Goal: Information Seeking & Learning: Learn about a topic

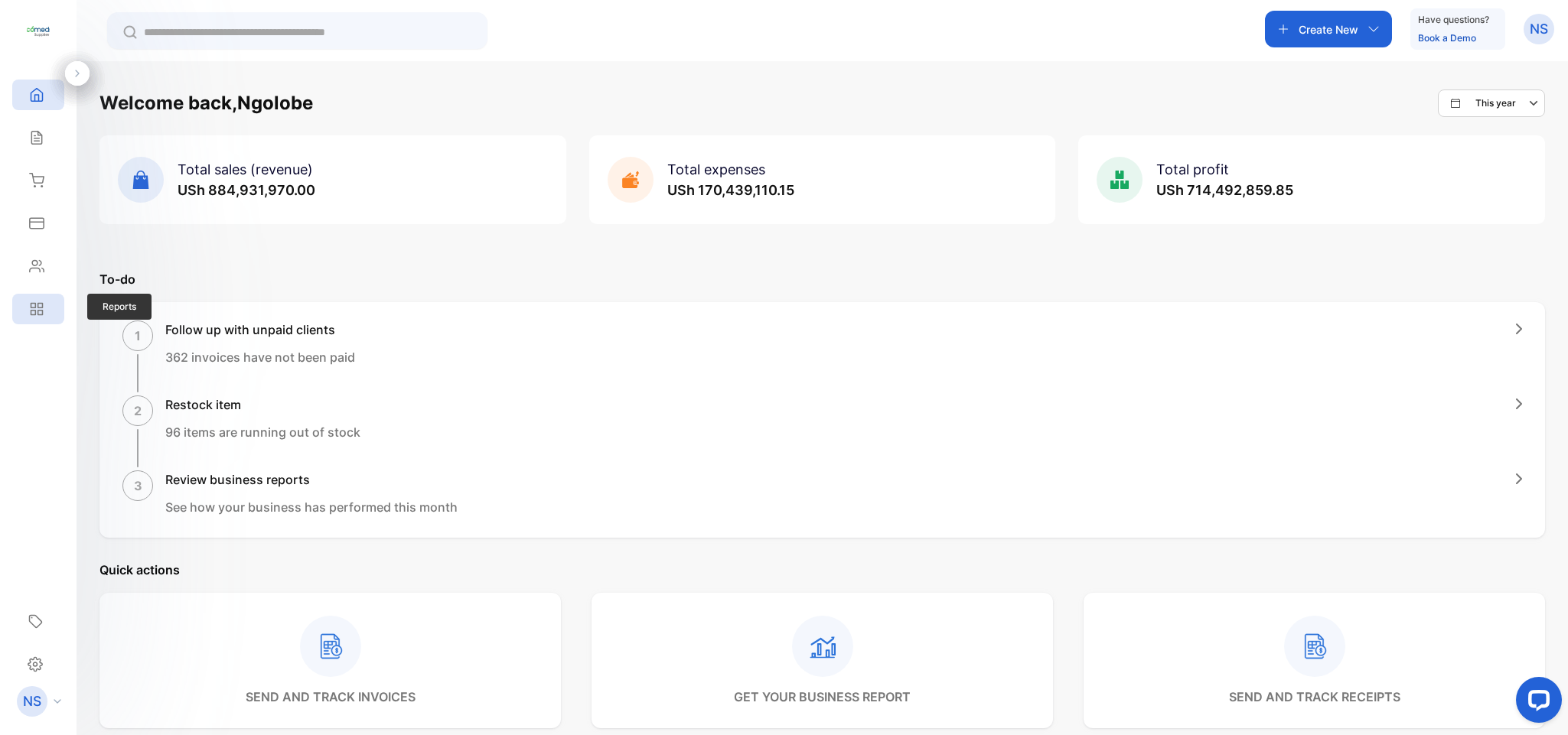
click at [40, 311] on icon at bounding box center [41, 313] width 5 height 5
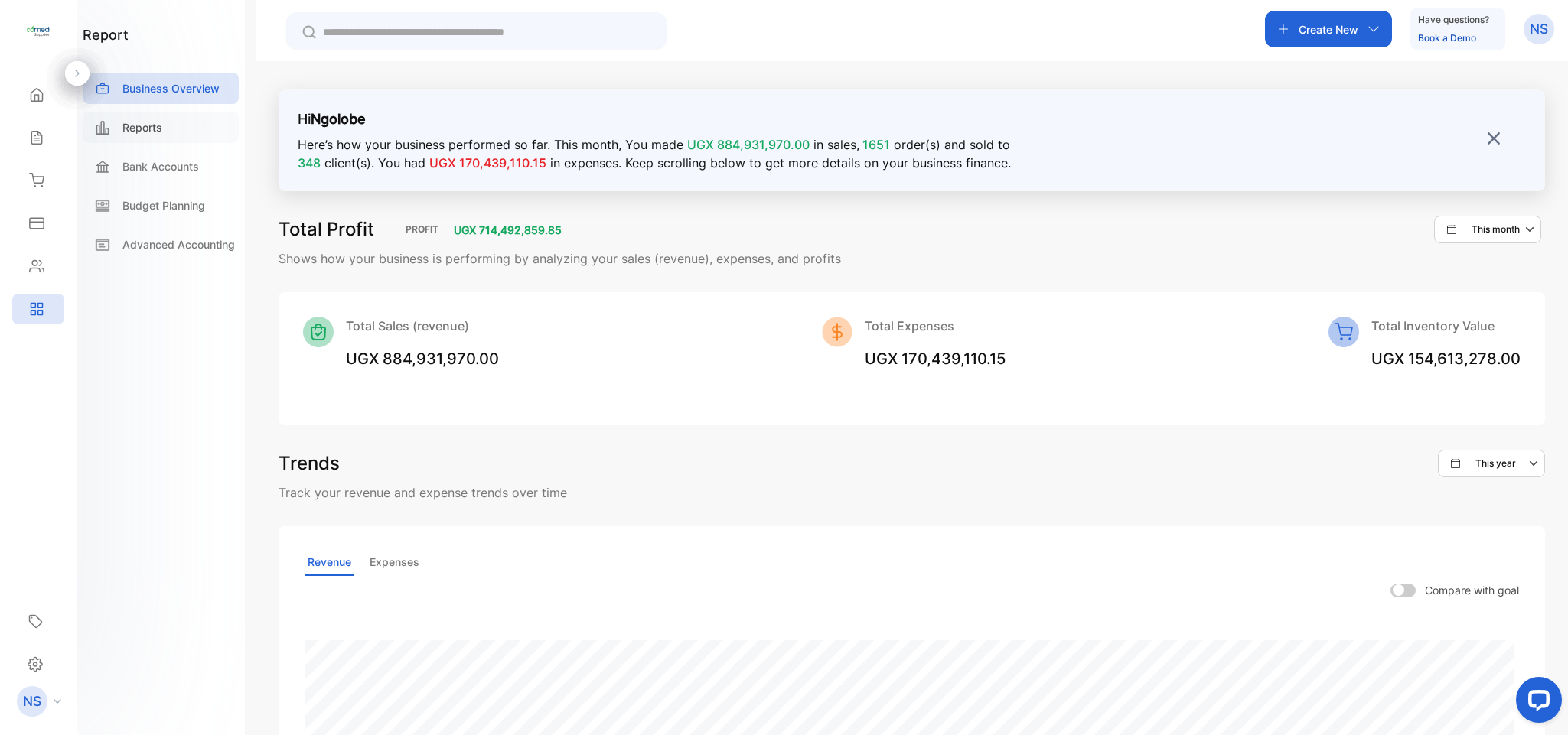
click at [161, 136] on div "Reports" at bounding box center [160, 127] width 156 height 32
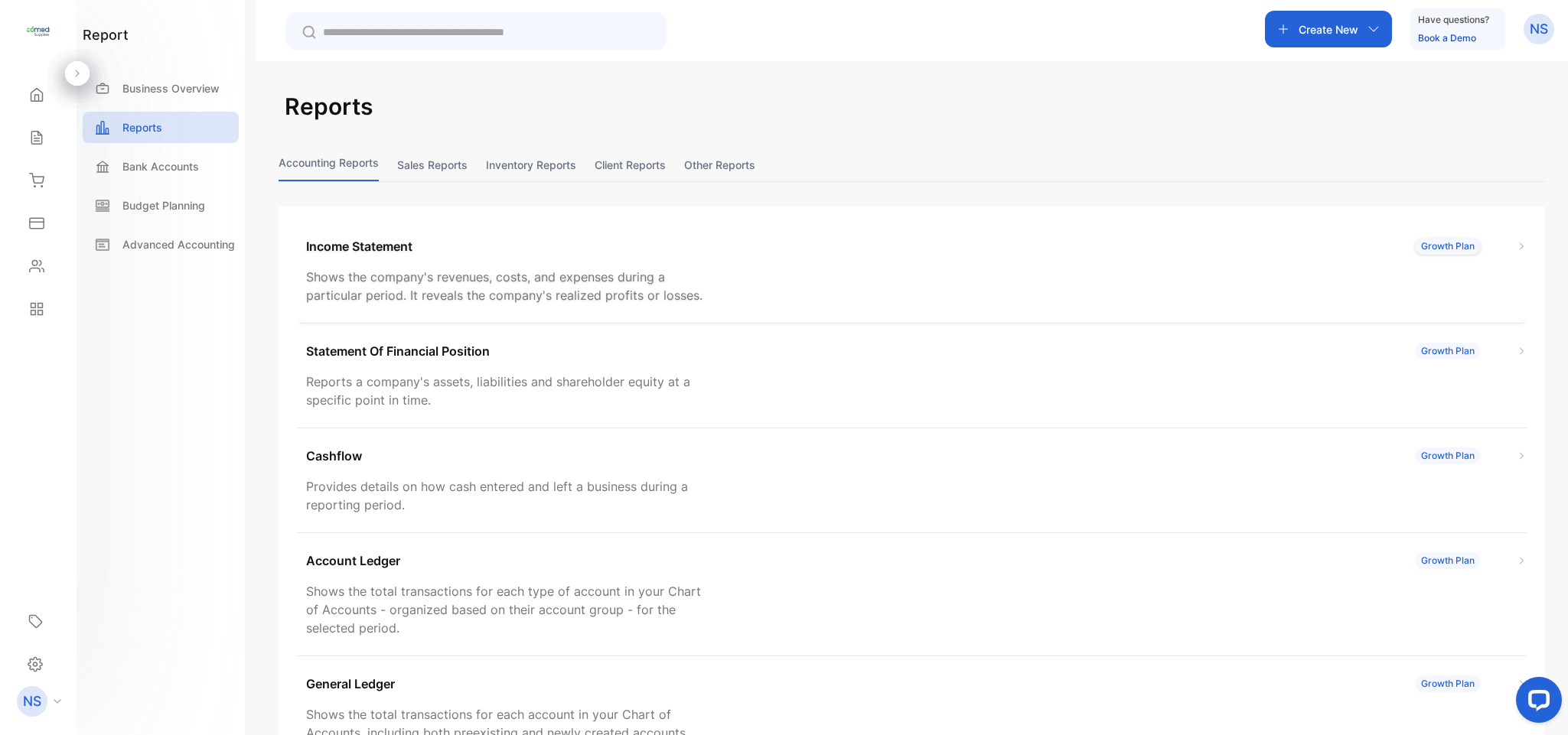
click at [1341, 248] on div "Income Statement Growth Plan" at bounding box center [916, 246] width 1221 height 18
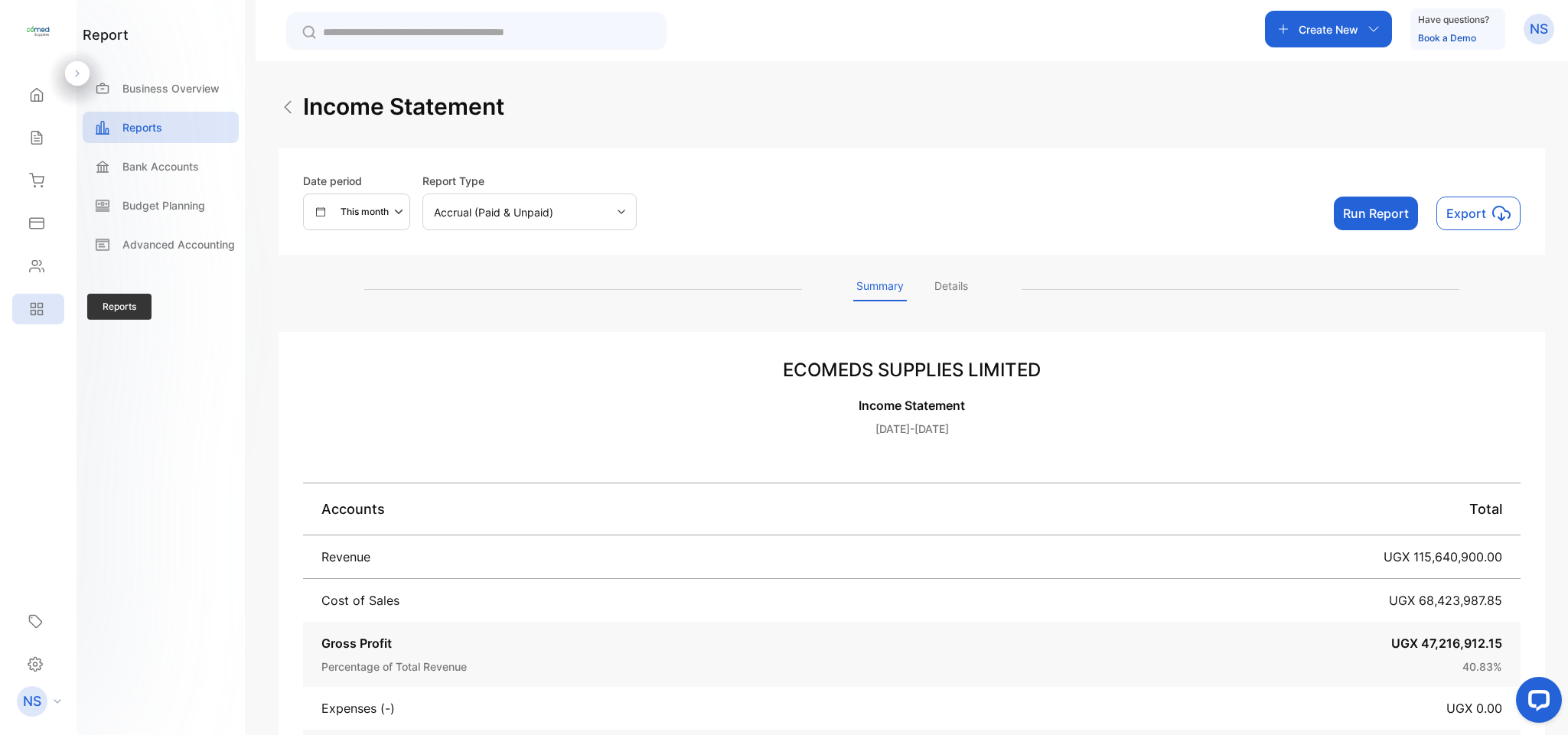
click at [21, 301] on div "Reports" at bounding box center [38, 309] width 52 height 31
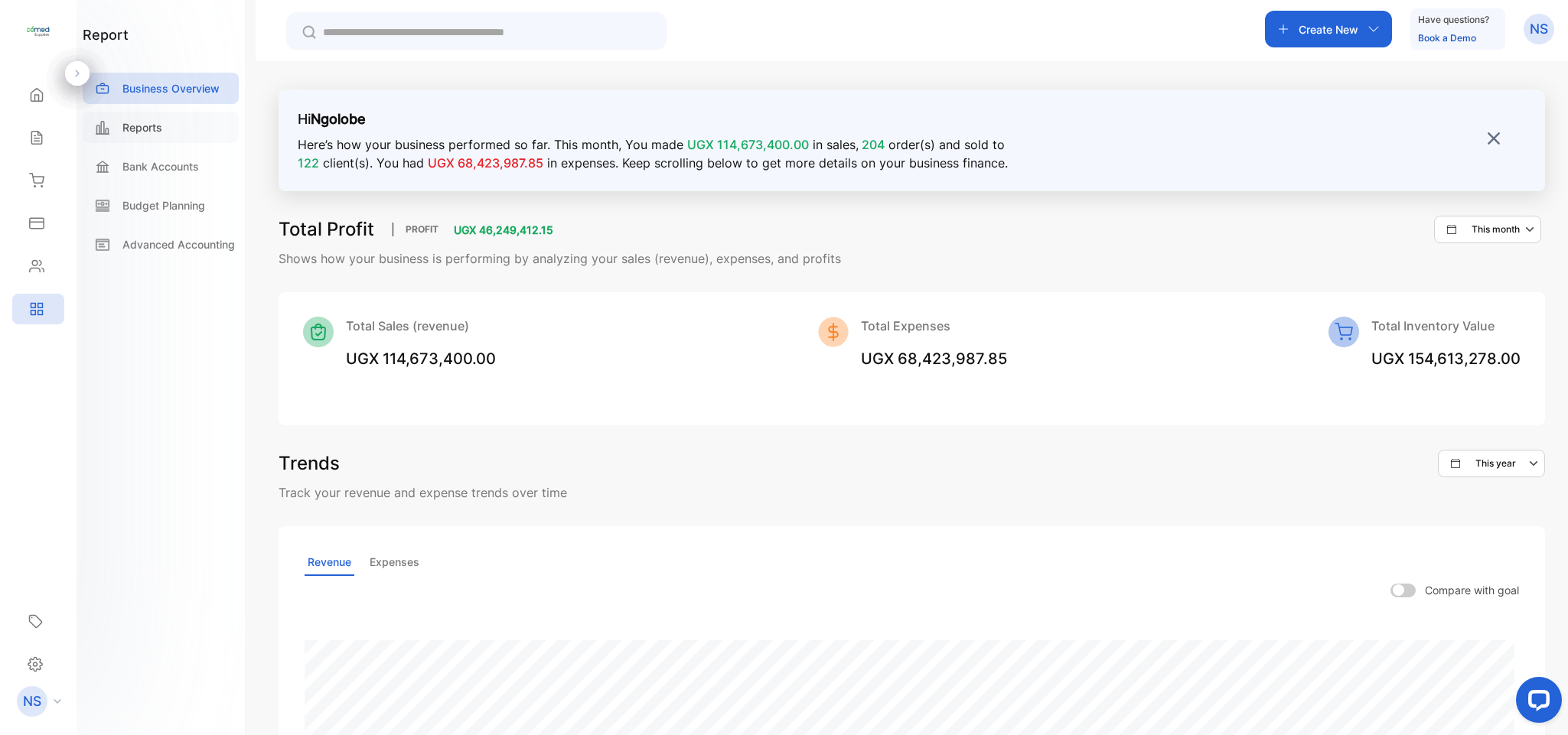
click at [158, 125] on p "Reports" at bounding box center [142, 127] width 40 height 16
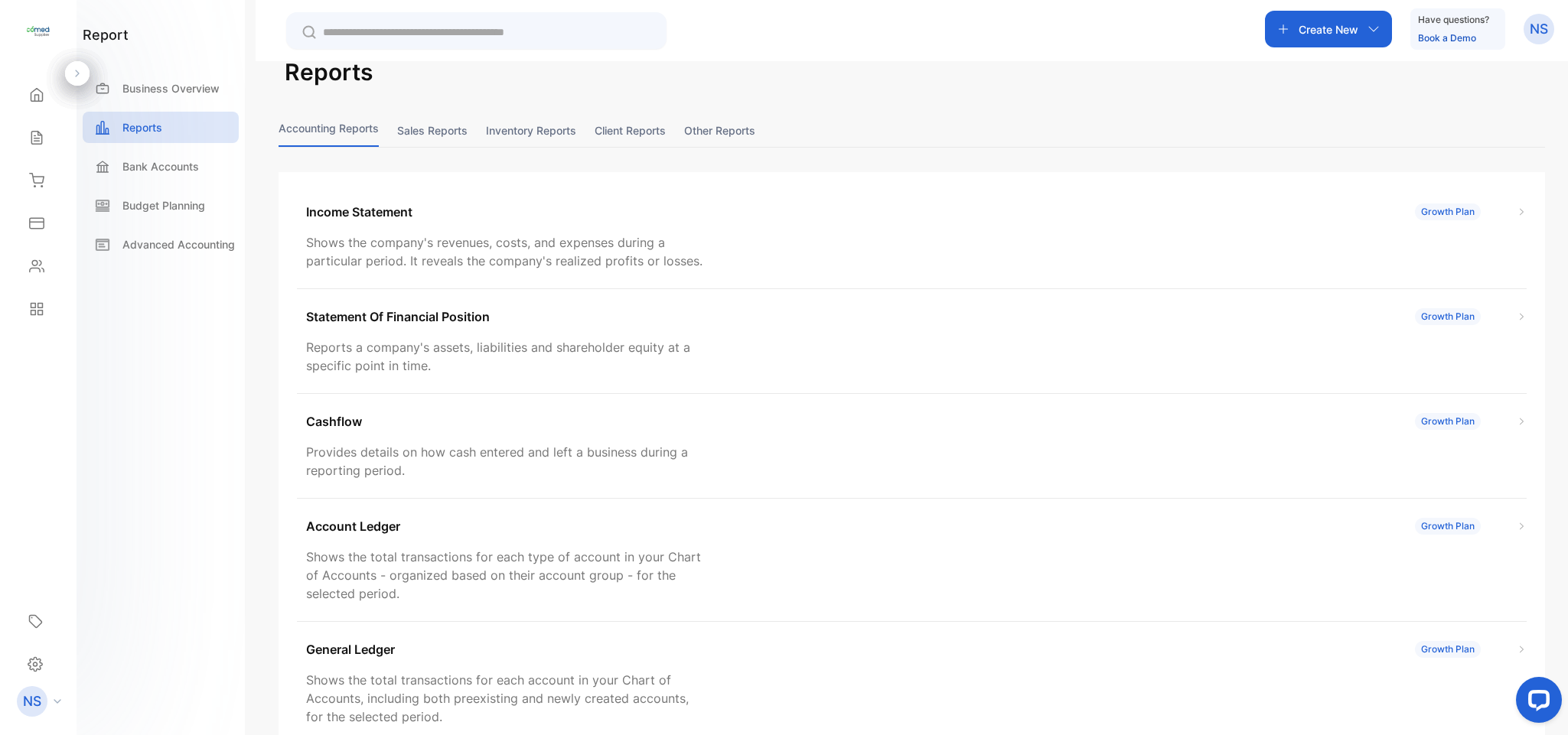
scroll to position [7, 0]
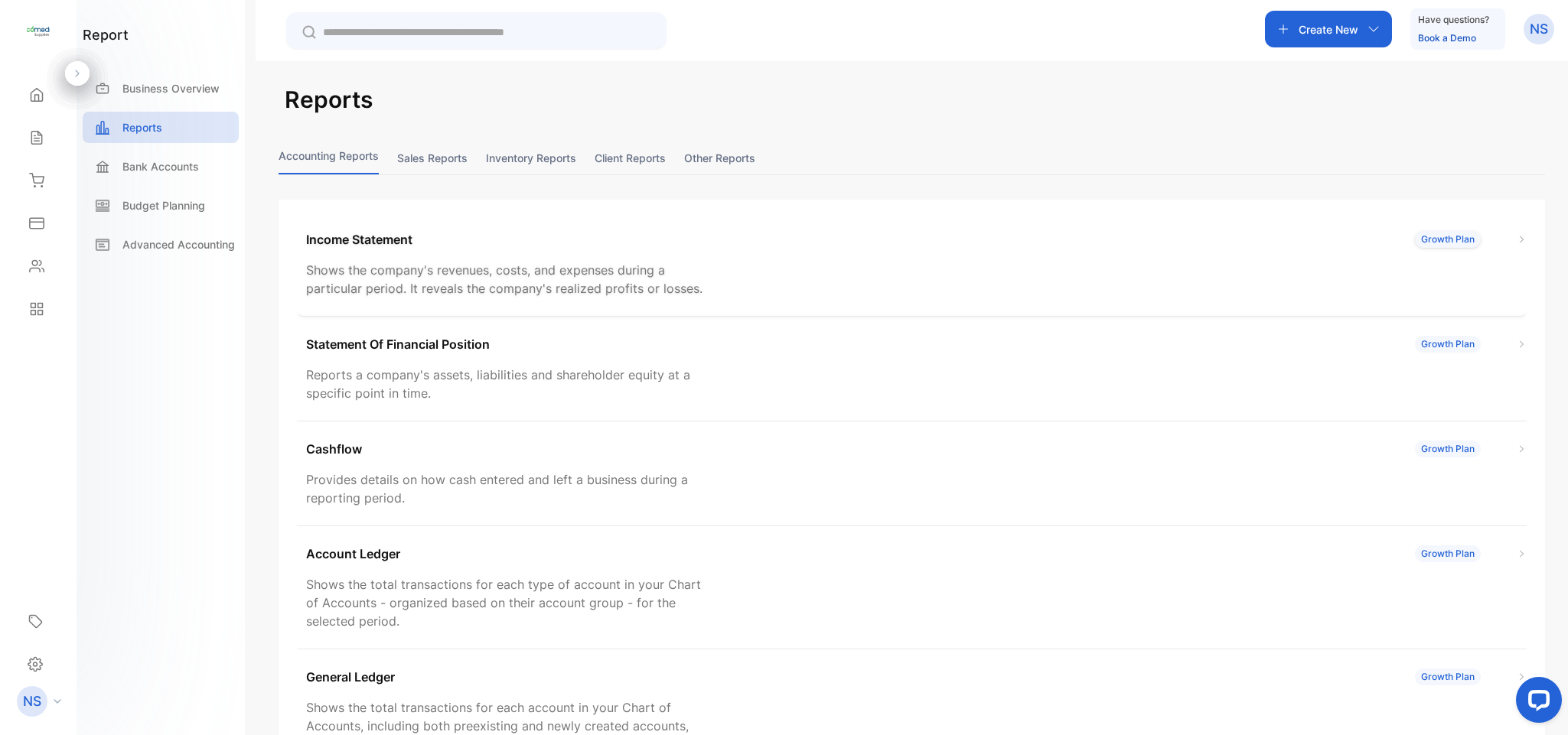
click at [551, 262] on p "Shows the company's revenues, costs, and expenses during a particular period. I…" at bounding box center [507, 279] width 401 height 37
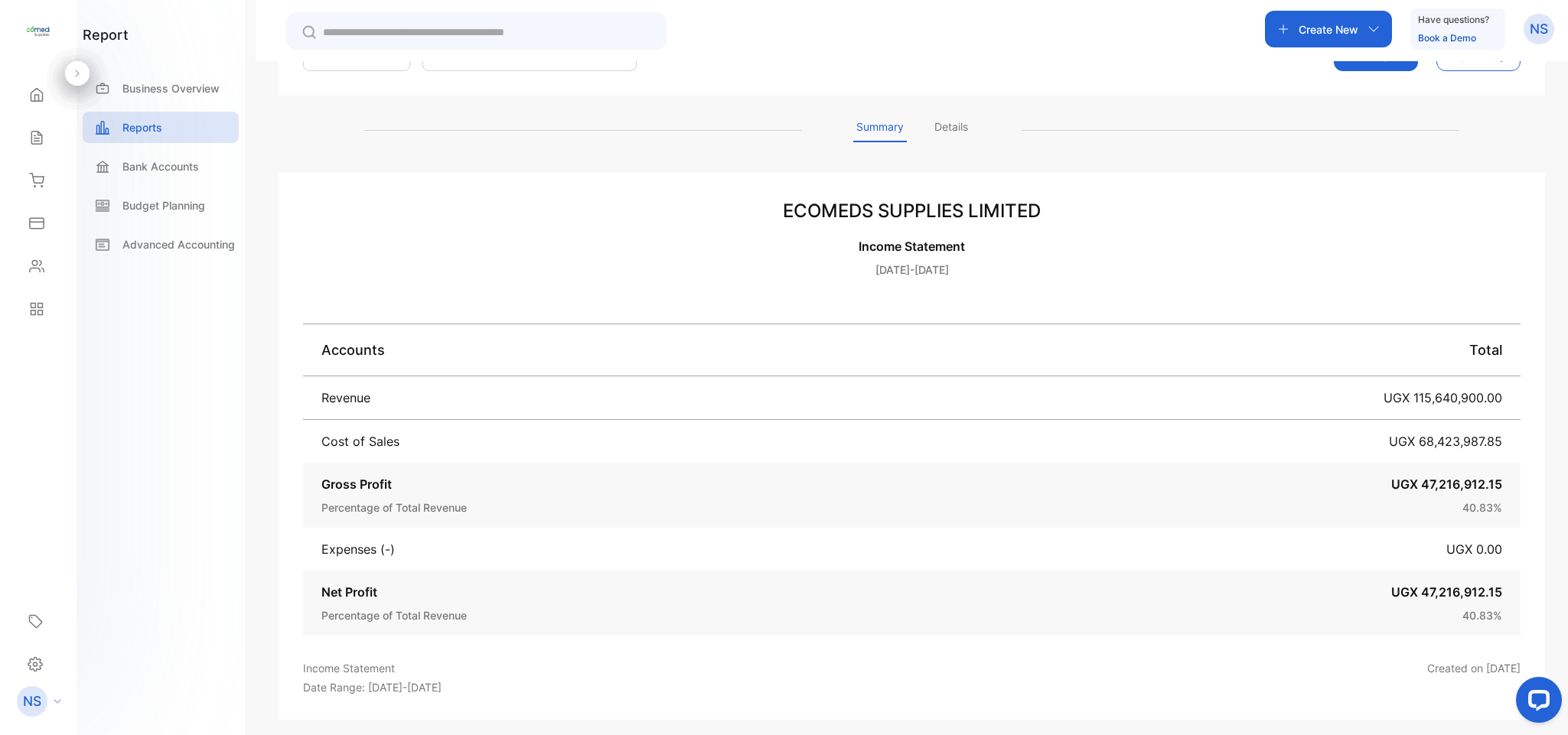
scroll to position [168, 0]
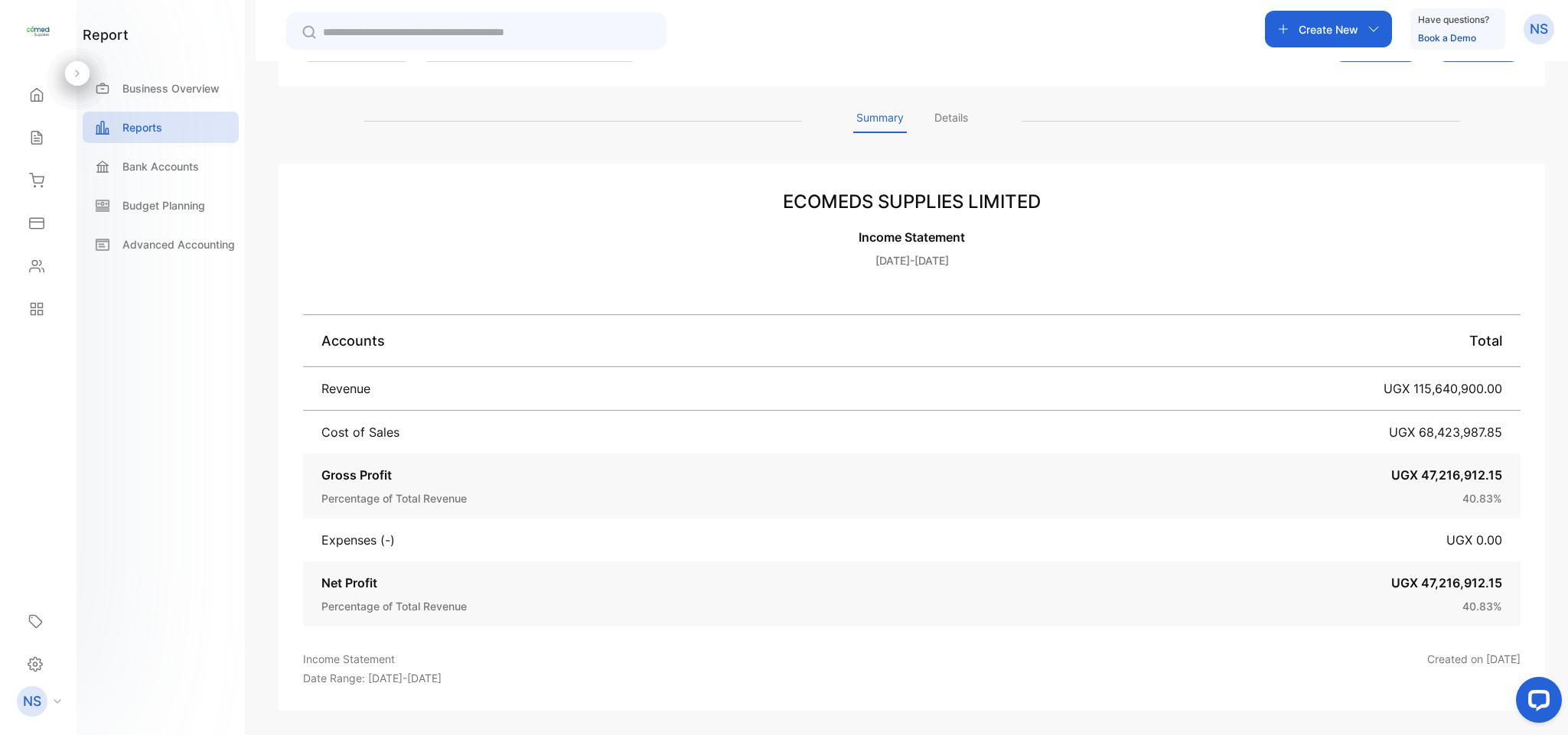
click at [962, 120] on p "Details" at bounding box center [952, 121] width 40 height 24
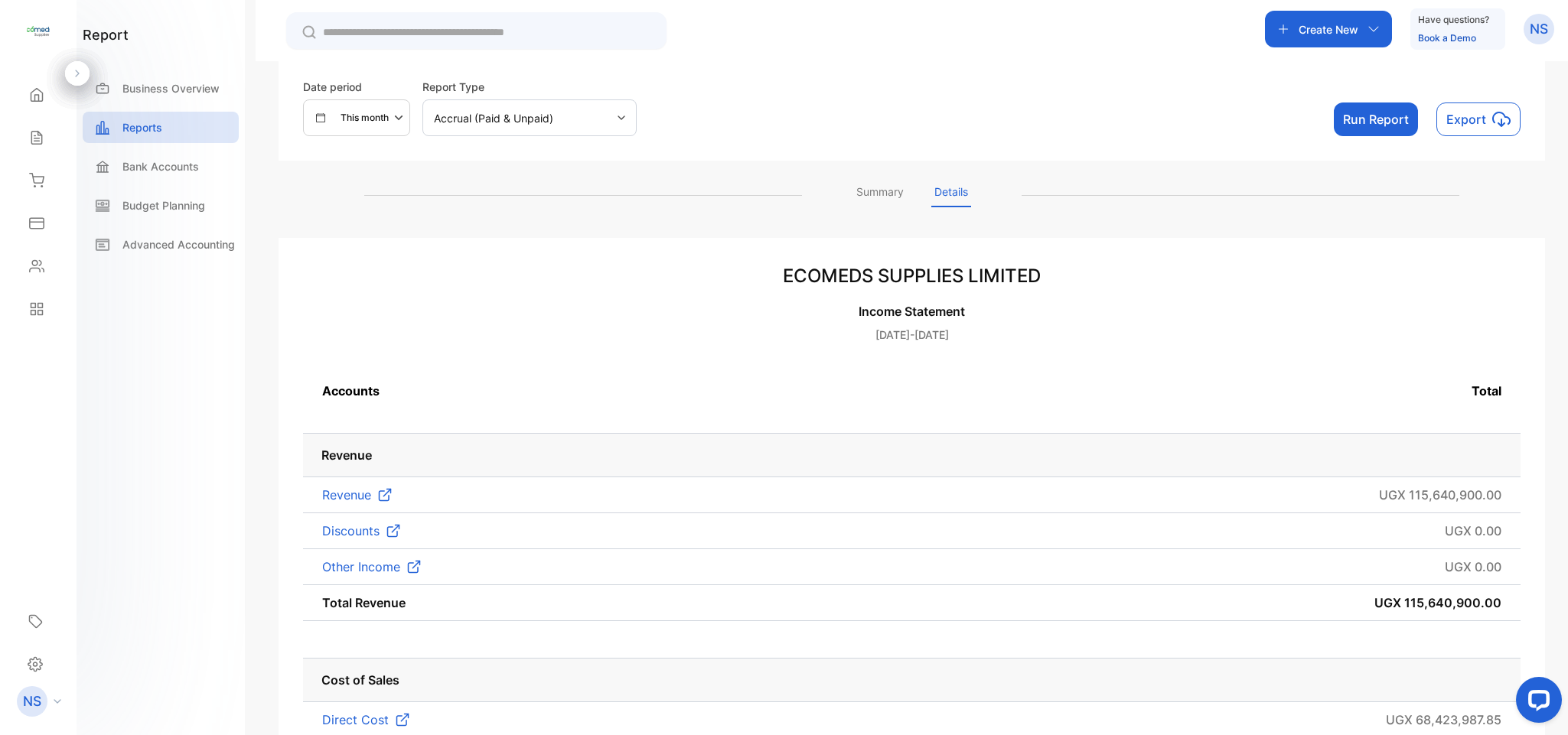
scroll to position [91, 0]
click at [602, 134] on div "Accrual (Paid & Unpaid)" at bounding box center [530, 119] width 215 height 37
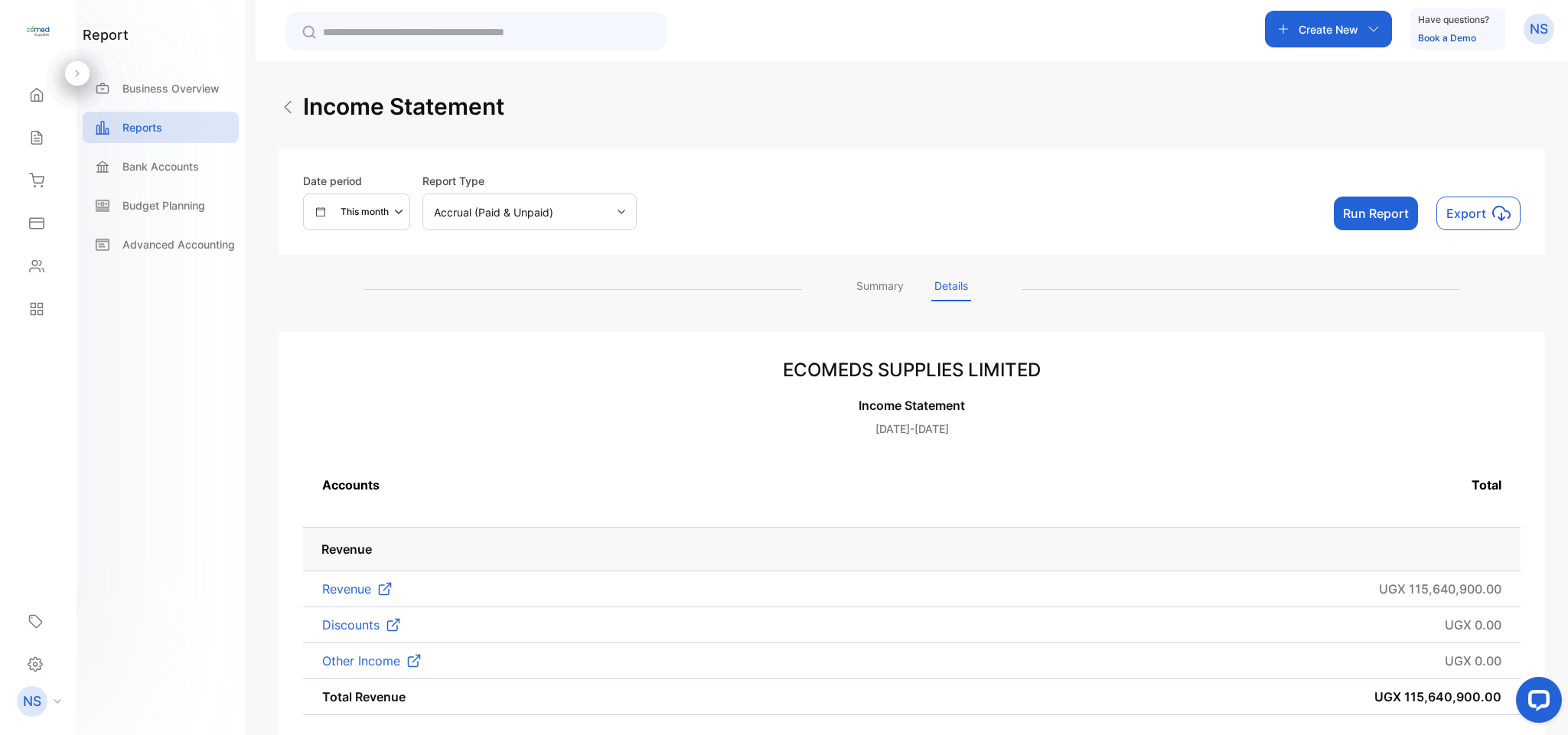
click at [329, 215] on div "This month" at bounding box center [352, 212] width 73 height 14
click at [1345, 212] on button "Run Report" at bounding box center [1376, 214] width 84 height 34
click at [348, 205] on p "This year" at bounding box center [361, 212] width 41 height 14
click at [327, 294] on div "This month" at bounding box center [348, 293] width 88 height 31
click at [1355, 210] on button "Run Report" at bounding box center [1376, 214] width 84 height 34
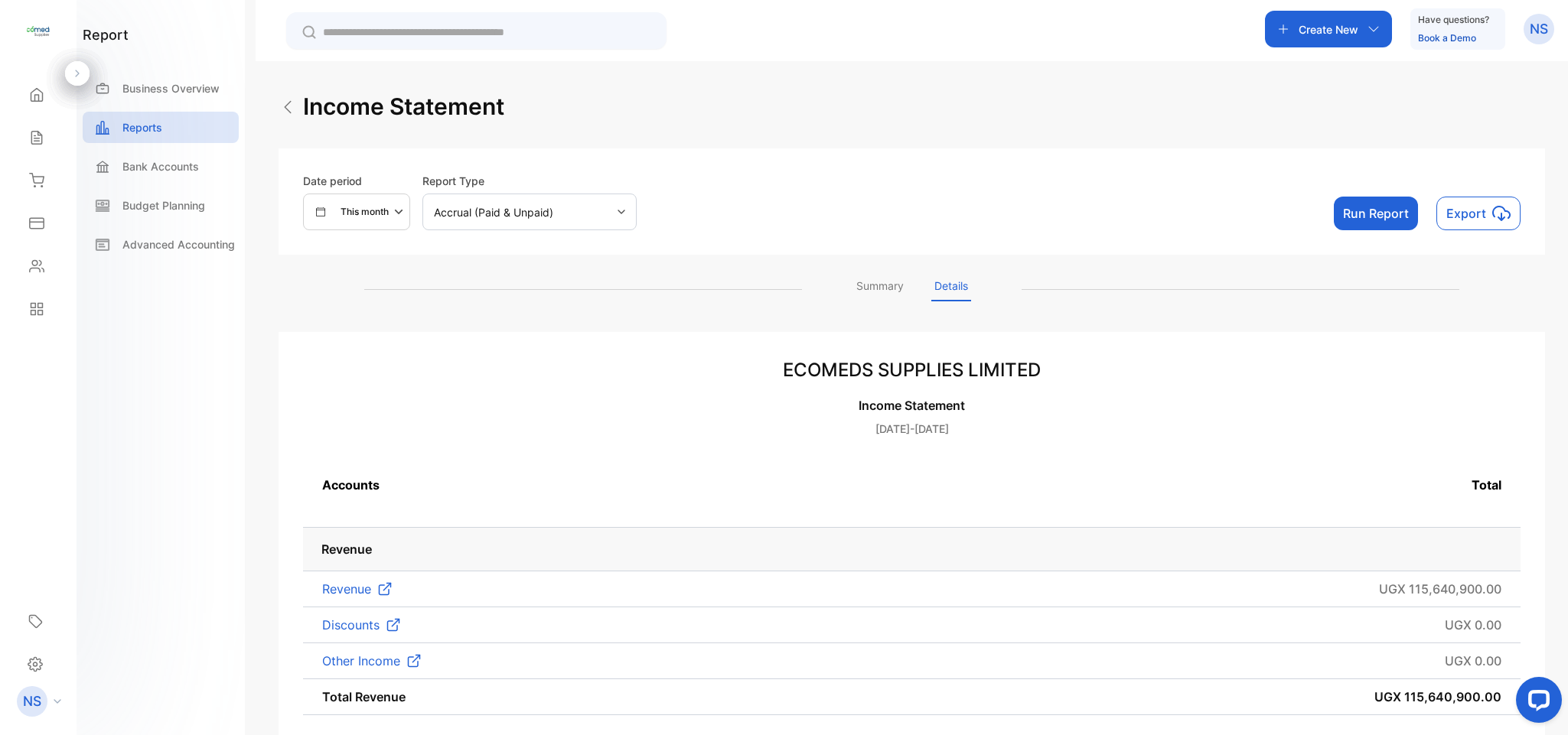
click at [296, 108] on img at bounding box center [287, 107] width 18 height 18
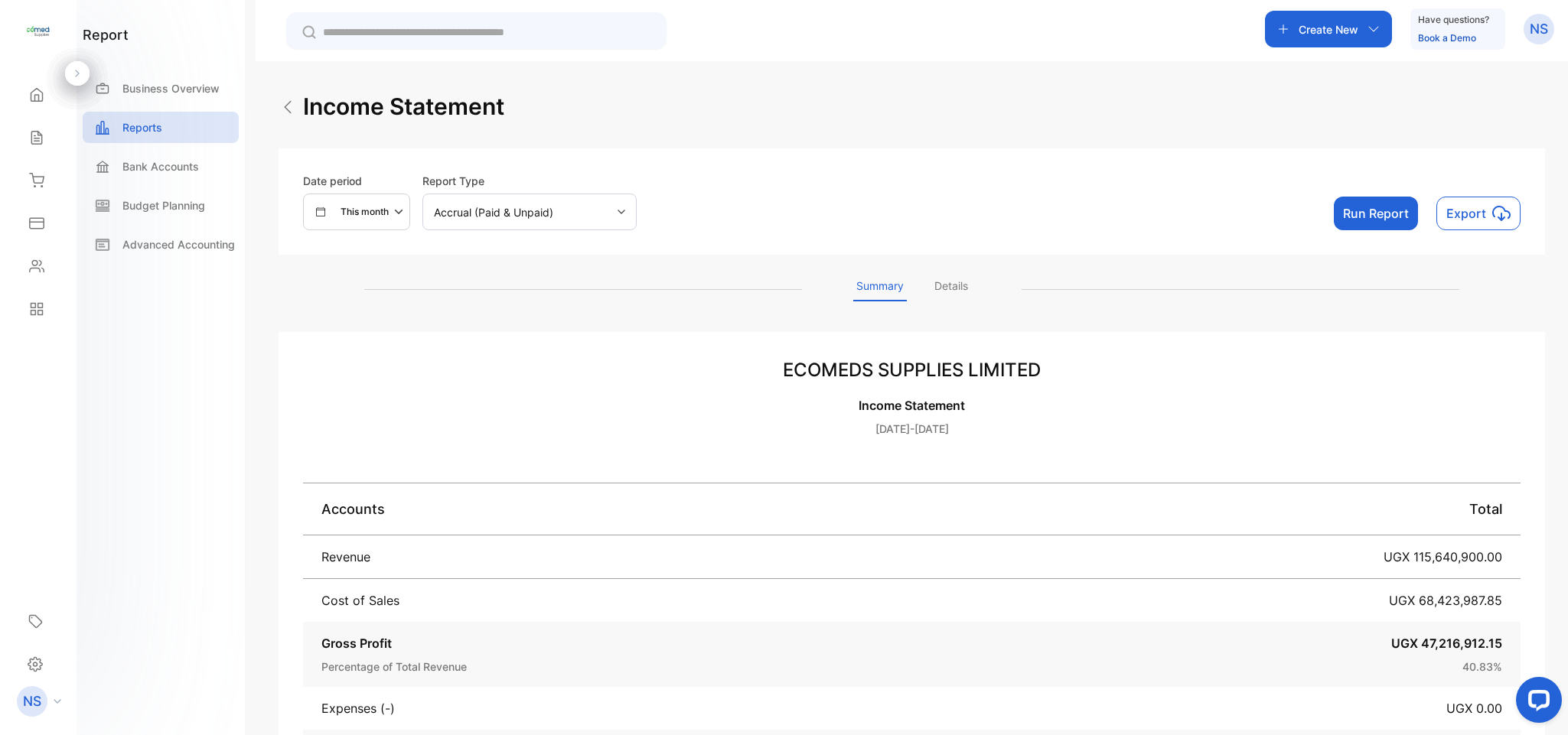
click at [287, 103] on img at bounding box center [287, 107] width 18 height 18
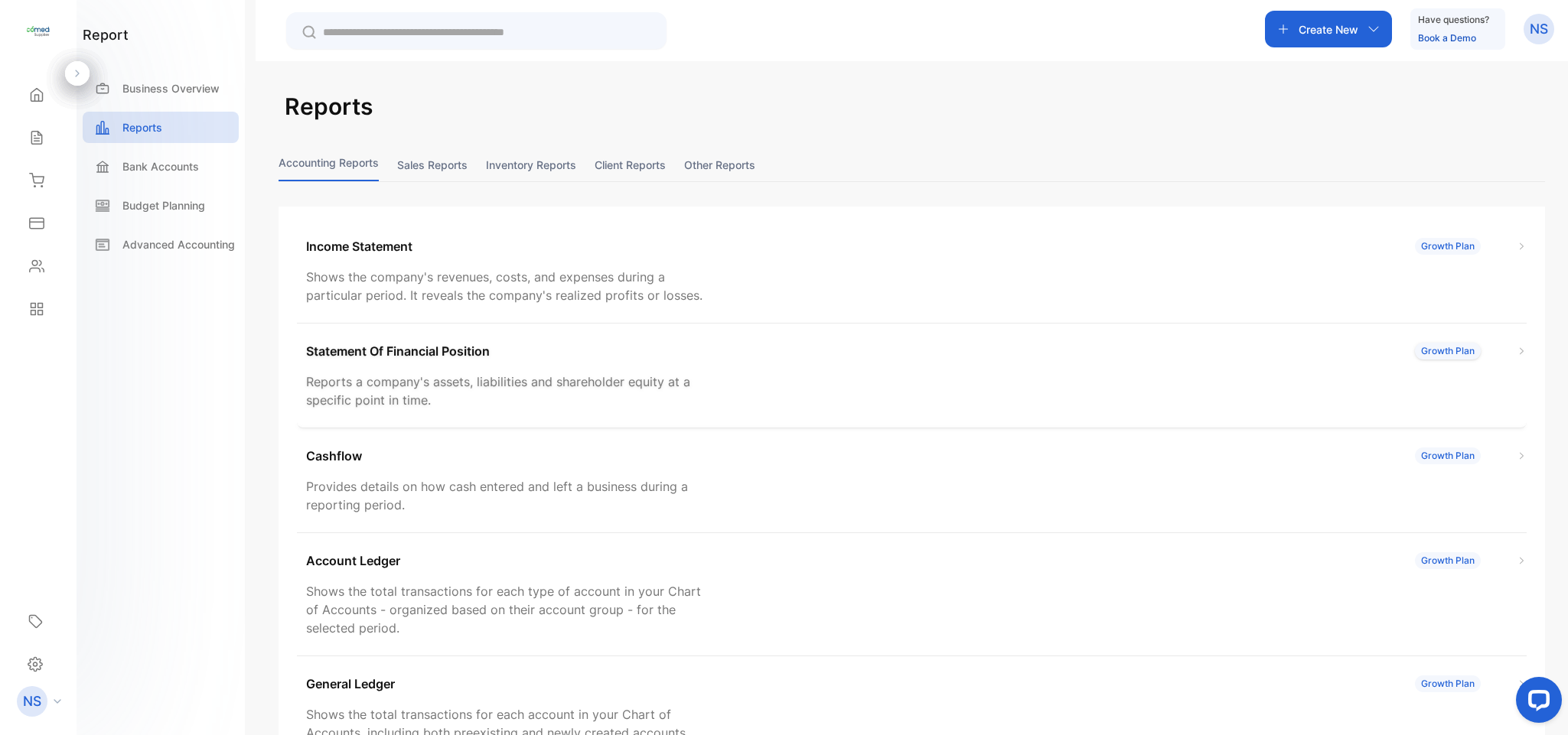
click at [534, 349] on div "Statement Of Financial Position Growth Plan" at bounding box center [916, 351] width 1221 height 18
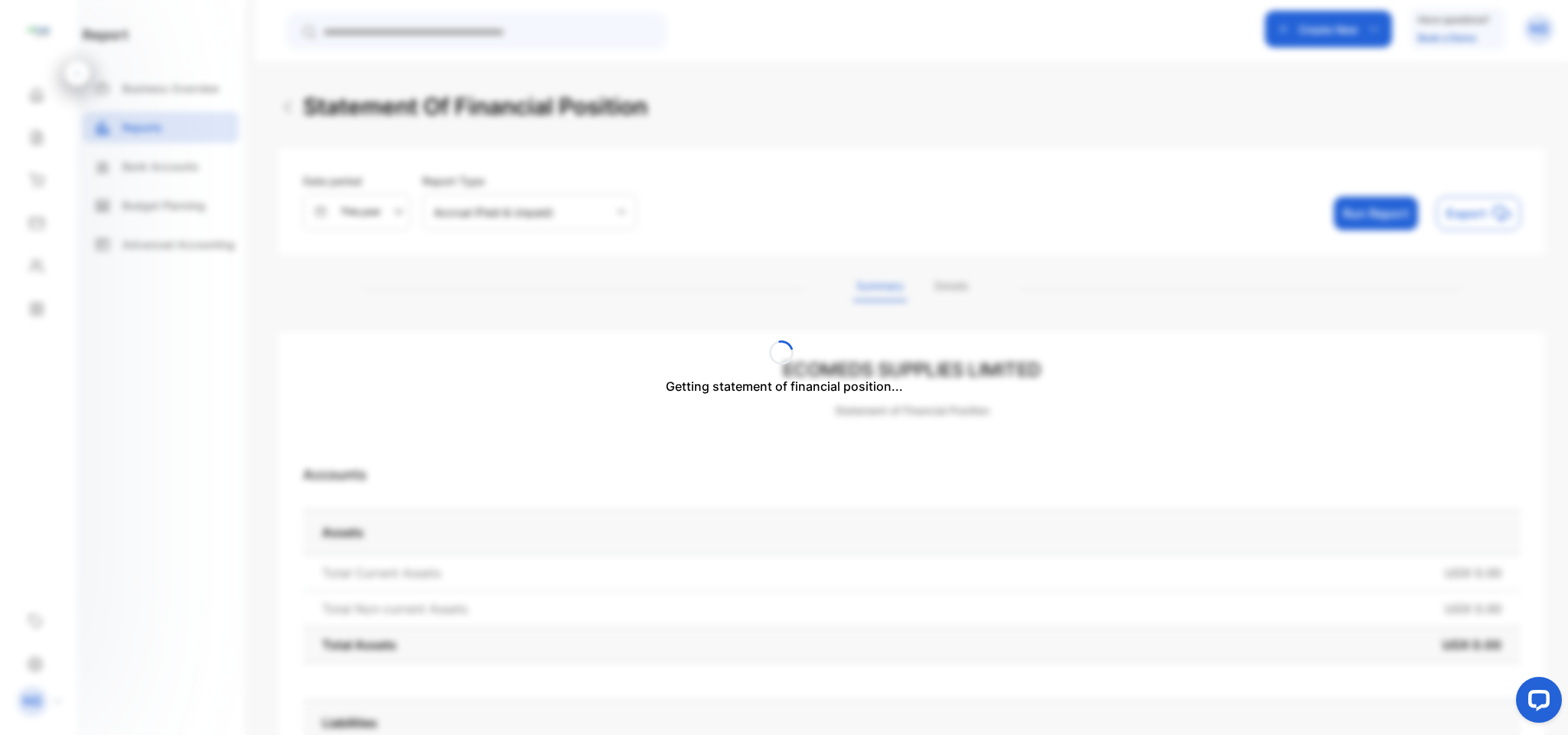
click at [382, 219] on div "Getting statement of financial position..." at bounding box center [784, 368] width 1568 height 735
click at [408, 255] on div "Getting statement of financial position..." at bounding box center [784, 368] width 1568 height 735
